Goal: Information Seeking & Learning: Get advice/opinions

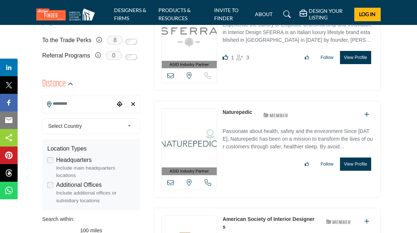
scroll to position [213, 0]
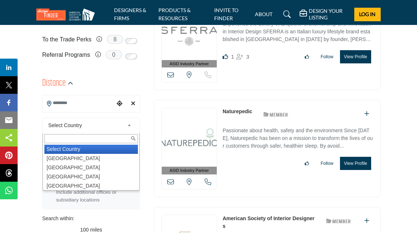
click at [76, 121] on span "Select Country" at bounding box center [86, 125] width 76 height 9
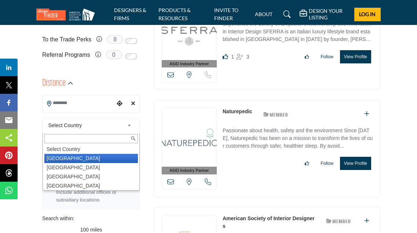
click at [73, 157] on li "United States" at bounding box center [90, 158] width 93 height 9
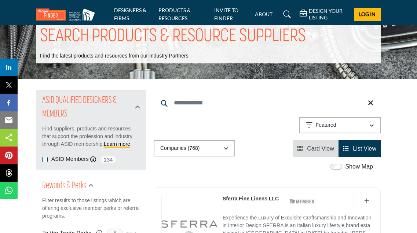
scroll to position [0, 0]
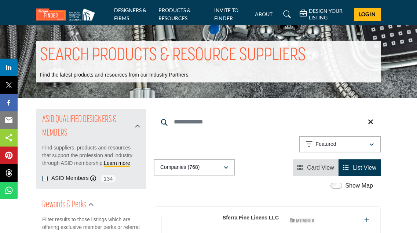
click at [239, 139] on div "Showing 21 results out of 768 Featured" at bounding box center [267, 145] width 227 height 19
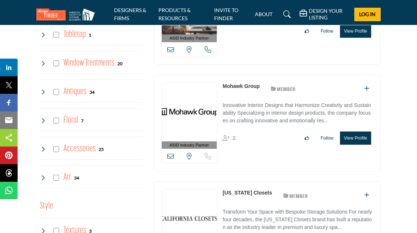
scroll to position [1322, 0]
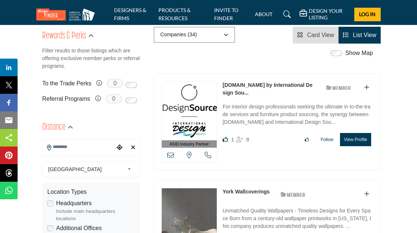
scroll to position [170, 0]
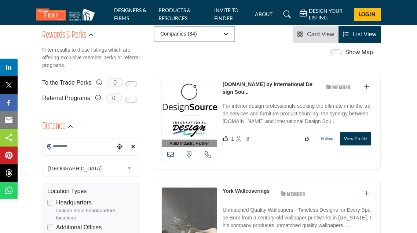
click at [267, 106] on p "For interior design professionals seeking the ultimate in to-the-trade services…" at bounding box center [297, 114] width 150 height 25
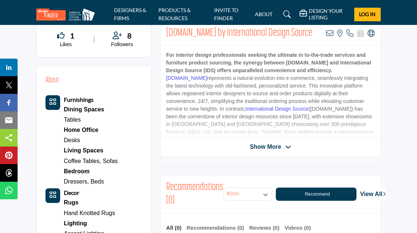
scroll to position [209, 0]
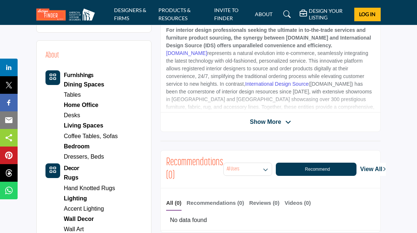
click at [262, 121] on span "Show More" at bounding box center [265, 122] width 31 height 9
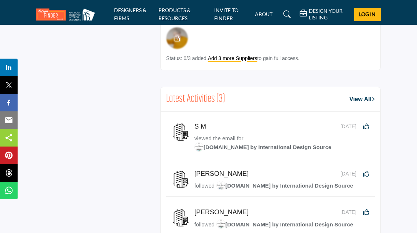
scroll to position [1991, 0]
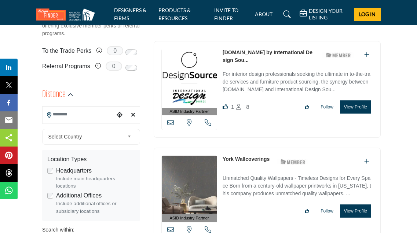
scroll to position [207, 0]
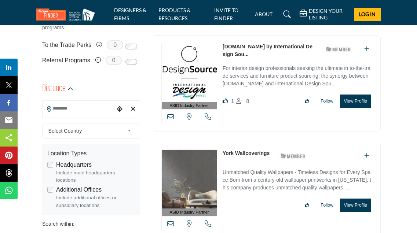
click at [94, 111] on input "Search Location" at bounding box center [79, 109] width 72 height 14
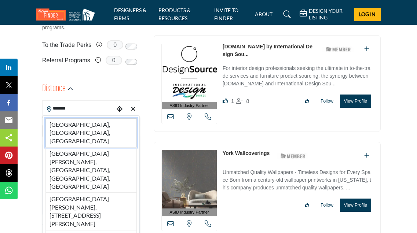
click at [102, 126] on li "Chicago, IL, USA" at bounding box center [90, 132] width 91 height 29
type input "**********"
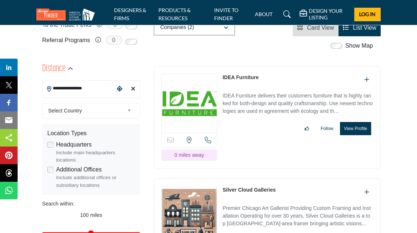
scroll to position [258, 0]
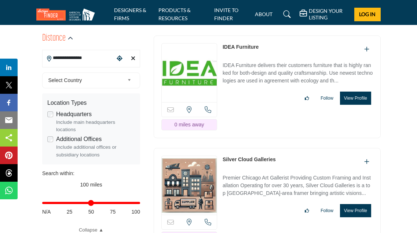
click at [253, 156] on div "Silver Cloud Galleries" at bounding box center [297, 162] width 150 height 12
click at [180, 164] on img at bounding box center [189, 185] width 55 height 59
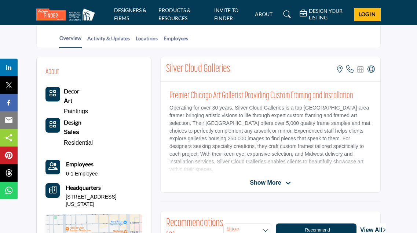
scroll to position [175, 0]
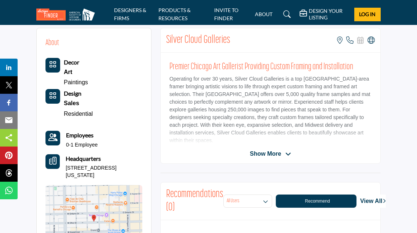
click at [259, 150] on span "Show More" at bounding box center [265, 154] width 31 height 9
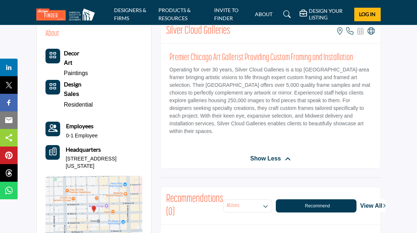
scroll to position [180, 0]
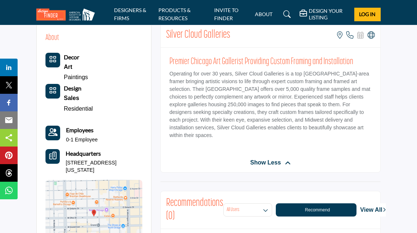
click at [298, 104] on p "Operating for over 30 years, Silver Cloud Galleries is a top Chicago-area frame…" at bounding box center [270, 104] width 202 height 69
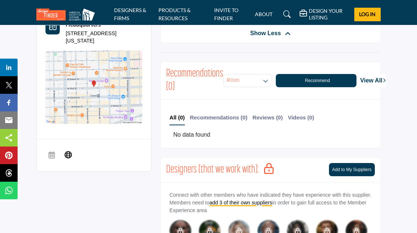
scroll to position [335, 0]
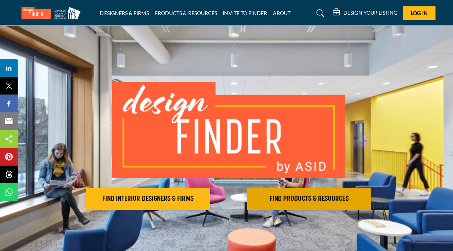
click at [315, 203] on button "FIND PRODUCTS & RESOURCES Find the products and resources to make your project …" at bounding box center [306, 197] width 123 height 22
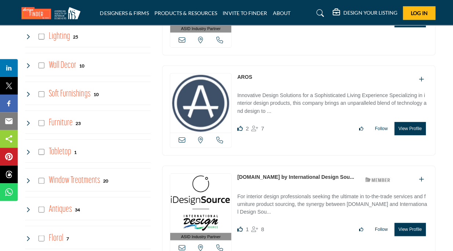
scroll to position [1007, 0]
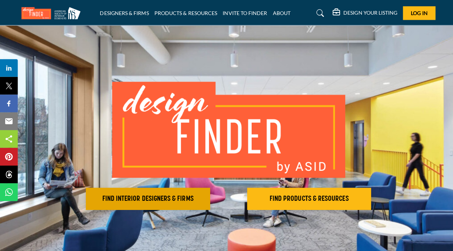
click at [136, 193] on h2 "FIND INTERIOR DESIGNERS & FIRMS" at bounding box center [146, 197] width 119 height 9
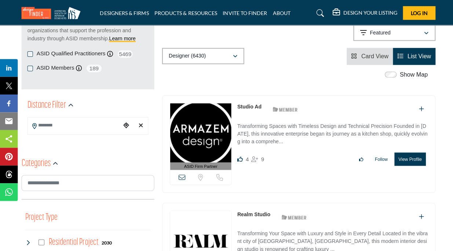
scroll to position [112, 0]
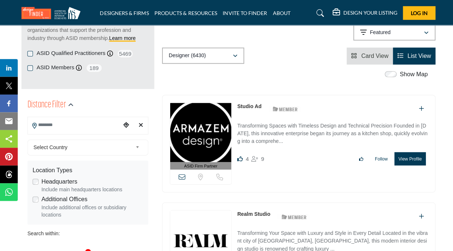
click at [59, 125] on input "Search Location" at bounding box center [73, 124] width 92 height 14
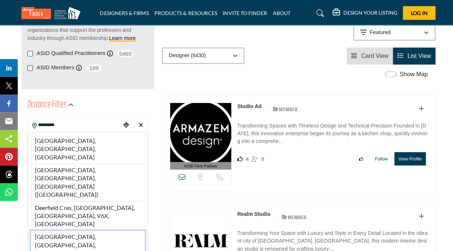
click at [77, 229] on li "Deerfield, IL, USA" at bounding box center [86, 243] width 113 height 29
type input "**********"
type input "***"
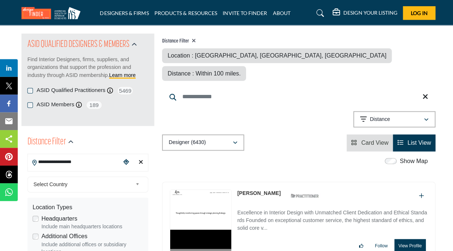
scroll to position [11, 0]
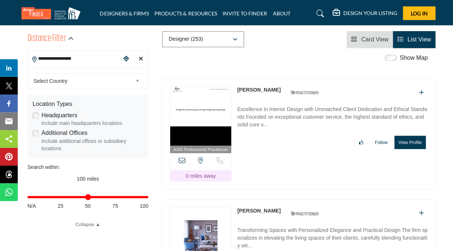
scroll to position [136, 0]
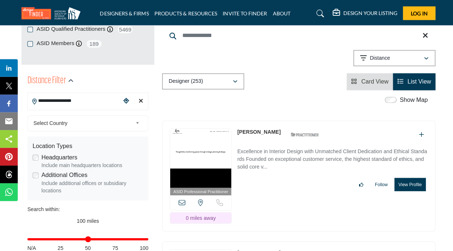
click at [255, 128] on link "Karen Mandel" at bounding box center [256, 131] width 43 height 6
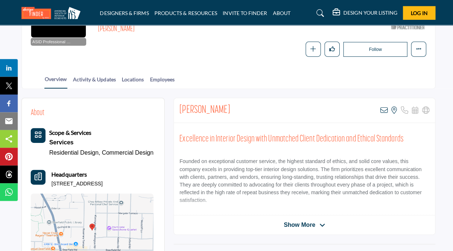
scroll to position [117, 0]
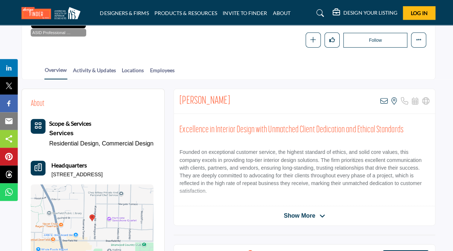
click at [314, 210] on span "Show More" at bounding box center [301, 214] width 41 height 9
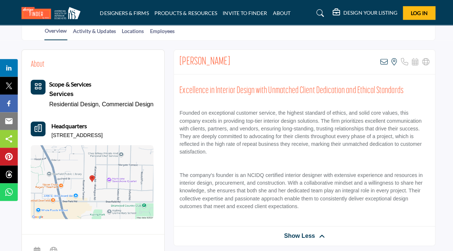
scroll to position [177, 0]
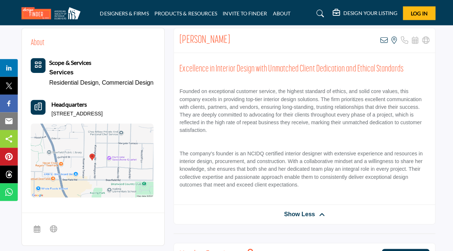
click at [296, 210] on span "Show Less" at bounding box center [296, 212] width 31 height 9
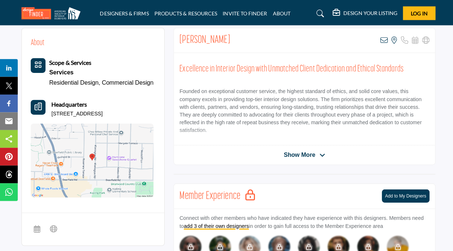
click at [290, 151] on span "Show More" at bounding box center [296, 153] width 31 height 9
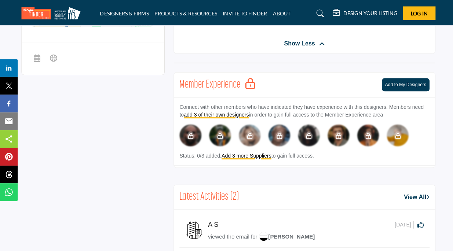
scroll to position [335, 0]
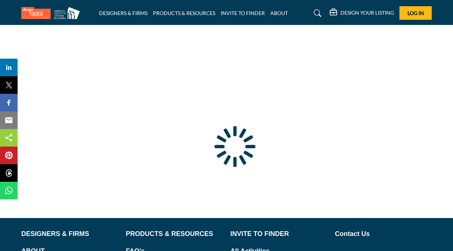
scroll to position [74, 0]
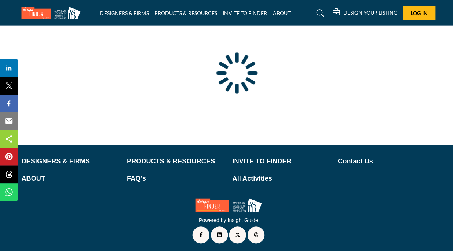
type input "**********"
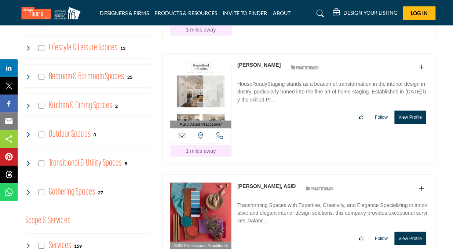
scroll to position [536, 0]
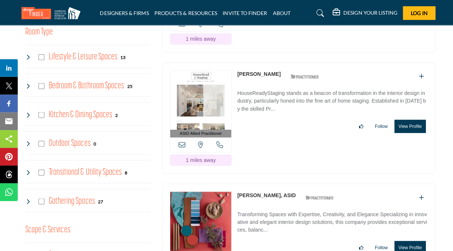
click at [258, 70] on link "[PERSON_NAME]" at bounding box center [256, 73] width 43 height 6
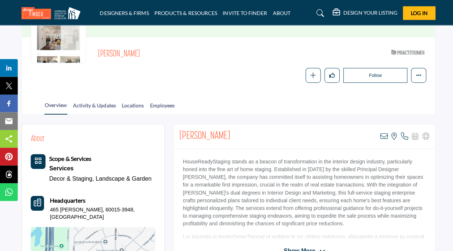
scroll to position [101, 0]
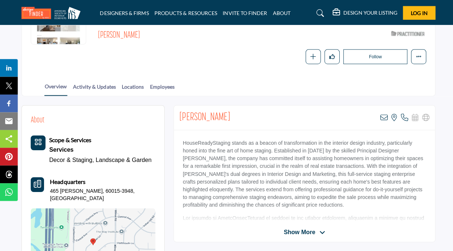
click at [285, 231] on span "Show More" at bounding box center [296, 230] width 31 height 9
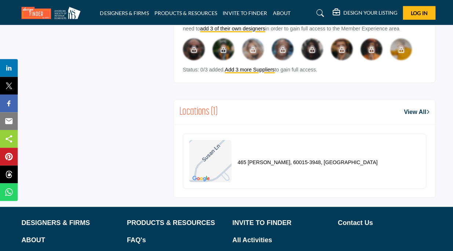
scroll to position [514, 0]
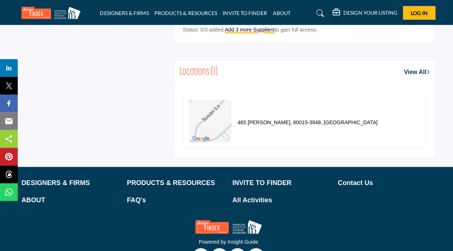
click at [278, 126] on div "465 [PERSON_NAME], 60015-3948, [GEOGRAPHIC_DATA]" at bounding box center [280, 120] width 187 height 42
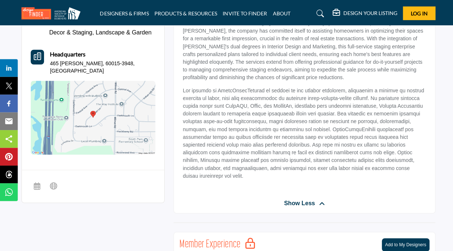
scroll to position [227, 0]
click at [58, 100] on img at bounding box center [92, 116] width 124 height 73
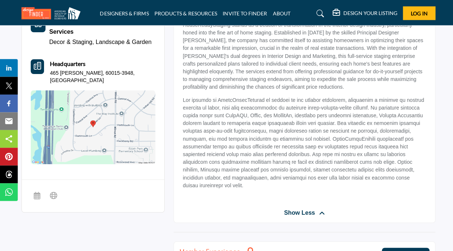
scroll to position [224, 0]
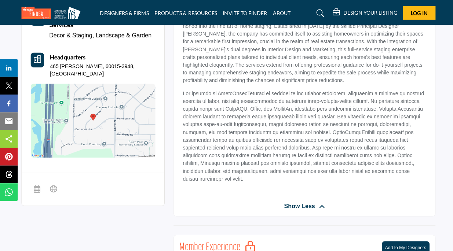
click at [295, 203] on span "Show Less" at bounding box center [296, 204] width 31 height 9
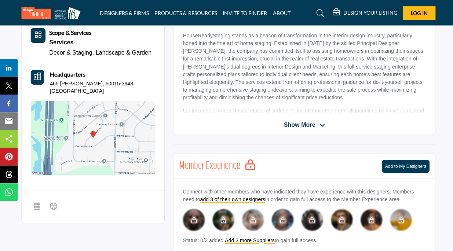
scroll to position [208, 0]
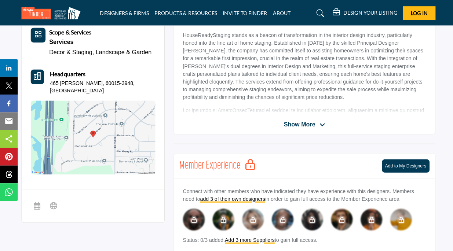
click at [291, 121] on span "Show More" at bounding box center [296, 123] width 31 height 9
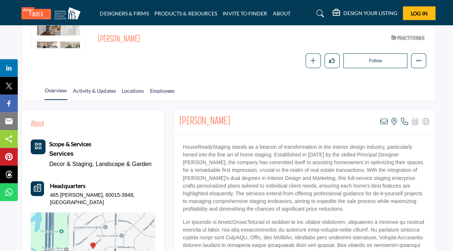
scroll to position [96, 0]
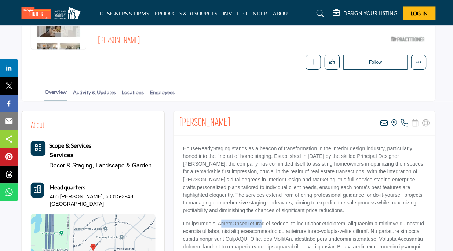
drag, startPoint x: 263, startPoint y: 220, endPoint x: 220, endPoint y: 220, distance: 42.9
copy p "ouseReadyStagin"
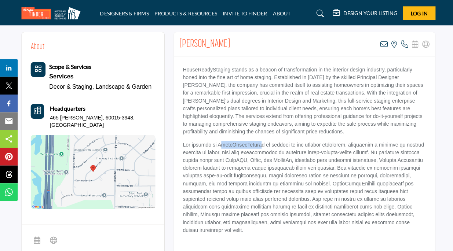
scroll to position [176, 0]
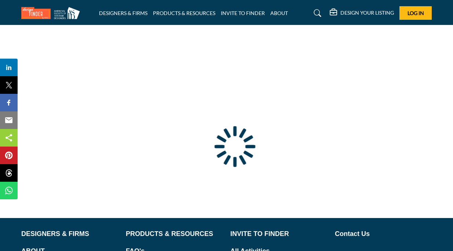
scroll to position [74, 0]
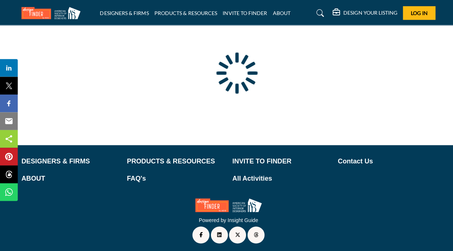
type input "**********"
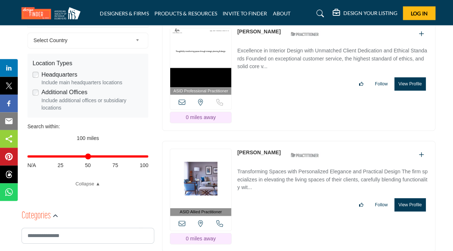
scroll to position [220, 0]
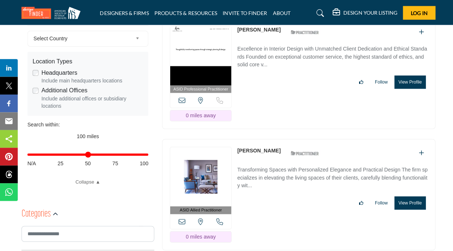
click at [242, 147] on link "Alisa Klein" at bounding box center [256, 150] width 43 height 6
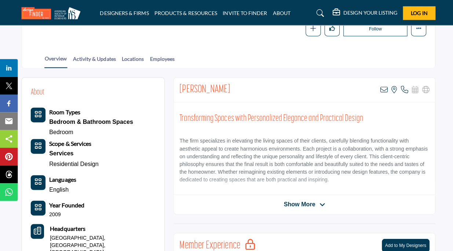
scroll to position [131, 0]
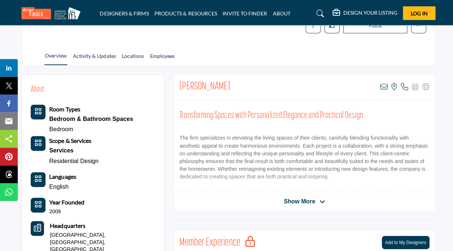
click at [288, 199] on span "Show More" at bounding box center [296, 199] width 31 height 9
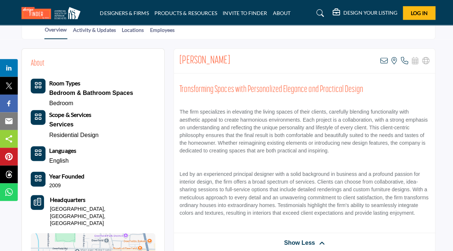
scroll to position [163, 0]
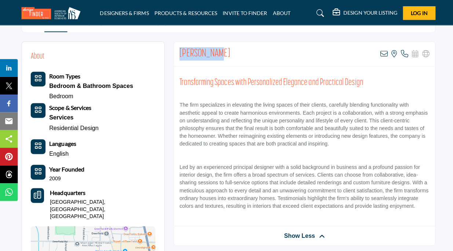
drag, startPoint x: 213, startPoint y: 52, endPoint x: 178, endPoint y: 52, distance: 34.8
click at [178, 52] on div "Alisa Klein View email address of this listing View the location of this listin…" at bounding box center [301, 53] width 259 height 25
copy h2 "Alisa Klein"
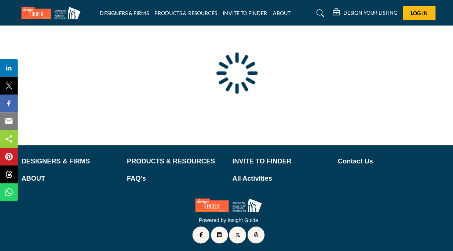
type input "**********"
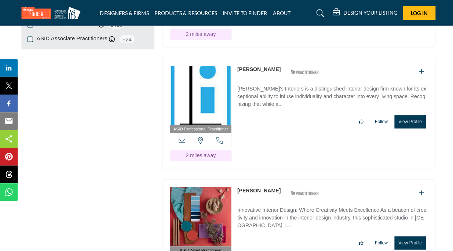
scroll to position [1052, 0]
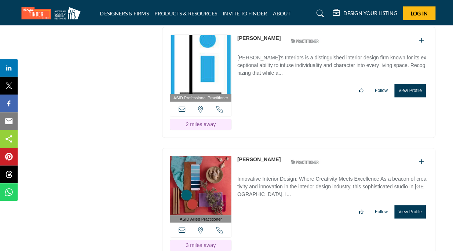
click at [254, 155] on link "[PERSON_NAME]" at bounding box center [256, 158] width 43 height 6
click at [408, 203] on button "View Profile" at bounding box center [406, 209] width 31 height 13
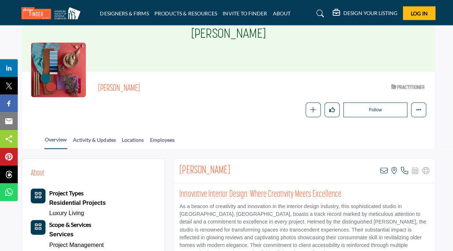
scroll to position [48, 0]
click at [194, 169] on h2 "[PERSON_NAME]" at bounding box center [203, 169] width 50 height 13
click at [199, 185] on div "Innovative Interior Design: Where Creativity Meets Excellence As a beacon of cr…" at bounding box center [301, 228] width 259 height 92
click at [167, 137] on link "Employees" at bounding box center [160, 141] width 25 height 13
